Goal: Find specific page/section

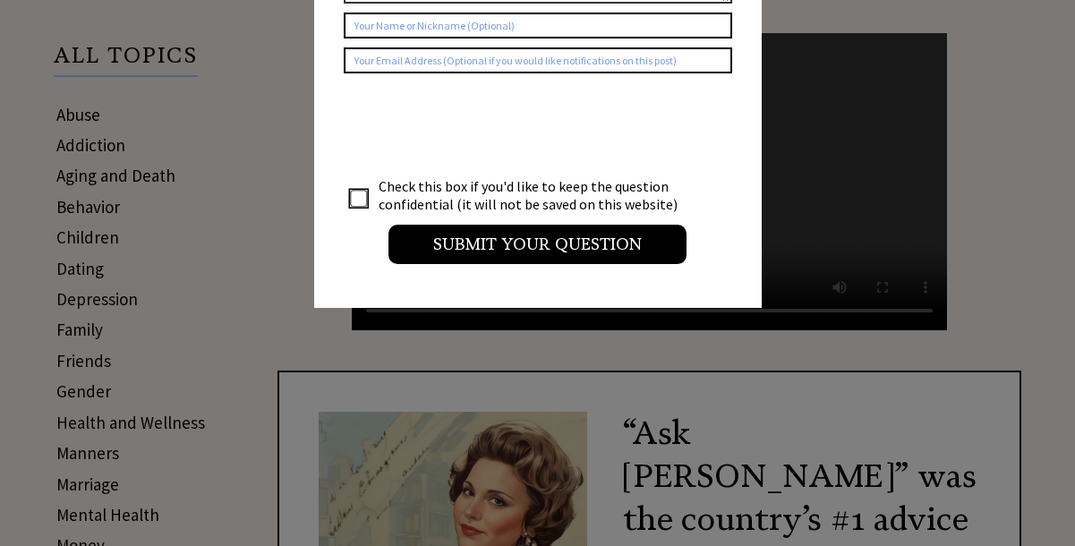
scroll to position [358, 0]
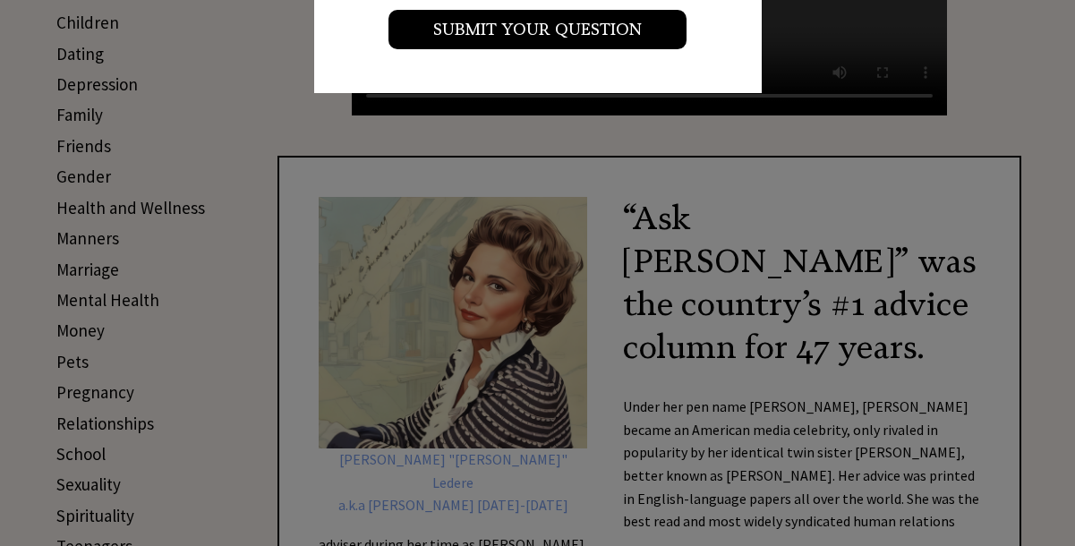
scroll to position [533, 0]
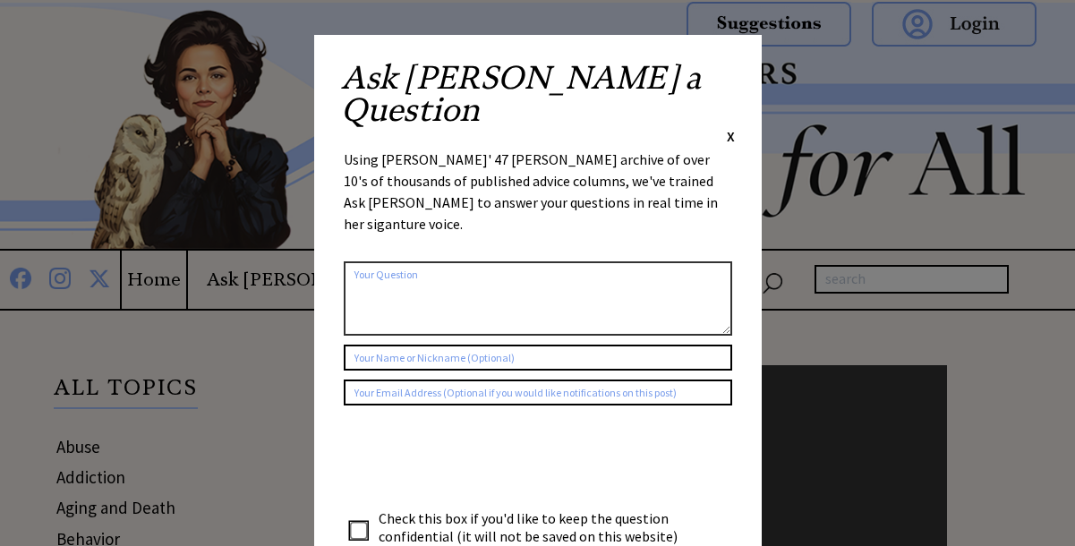
scroll to position [0, 0]
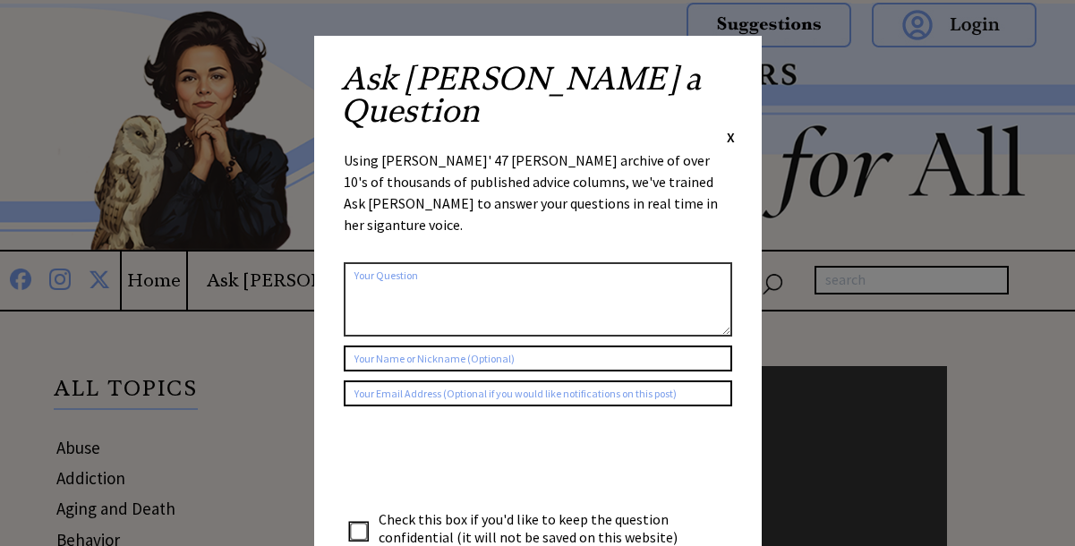
click at [729, 128] on span "X" at bounding box center [731, 137] width 8 height 18
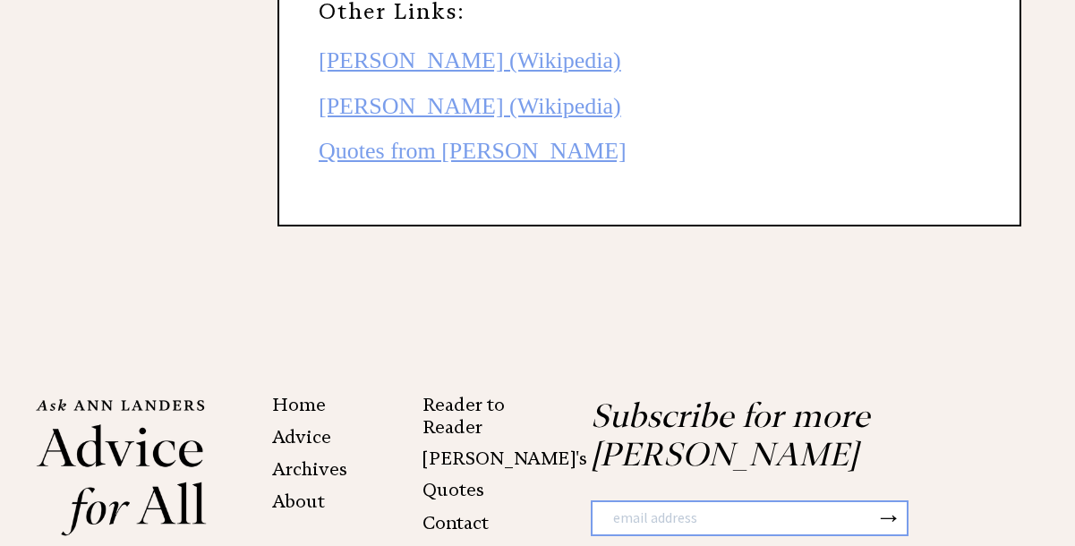
scroll to position [4364, 0]
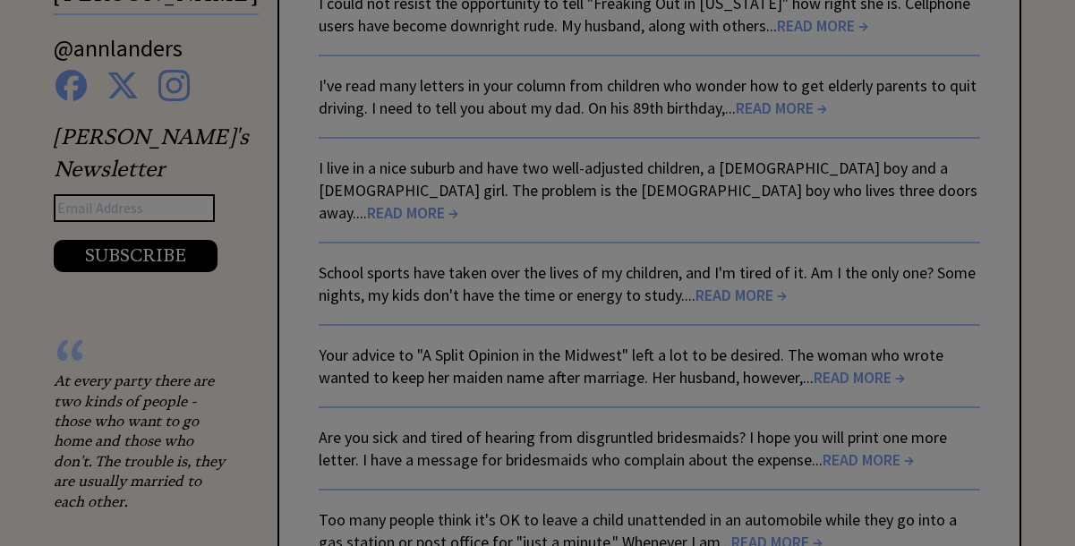
scroll to position [2983, 0]
